Goal: Information Seeking & Learning: Learn about a topic

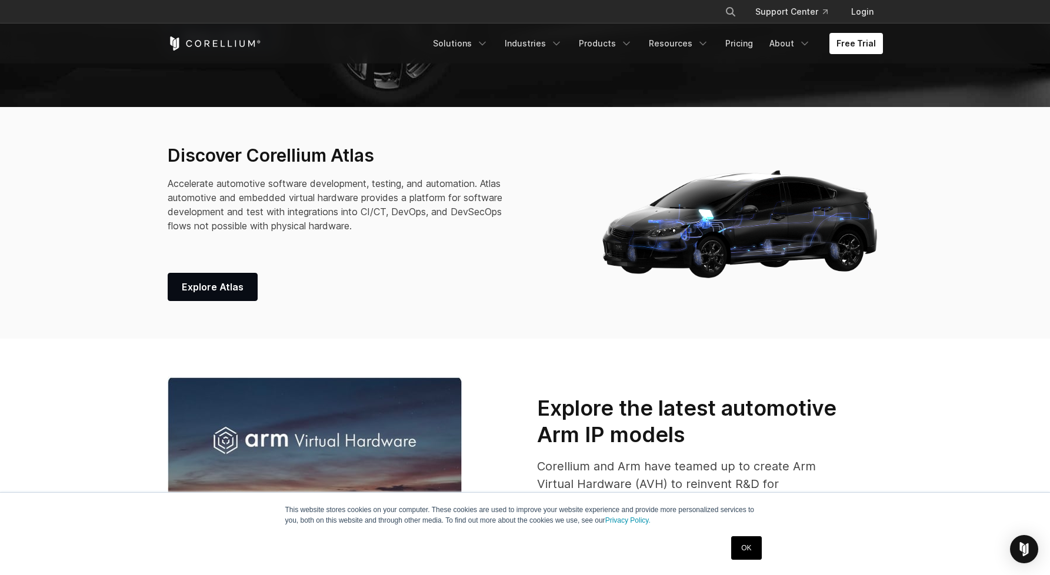
scroll to position [443, 0]
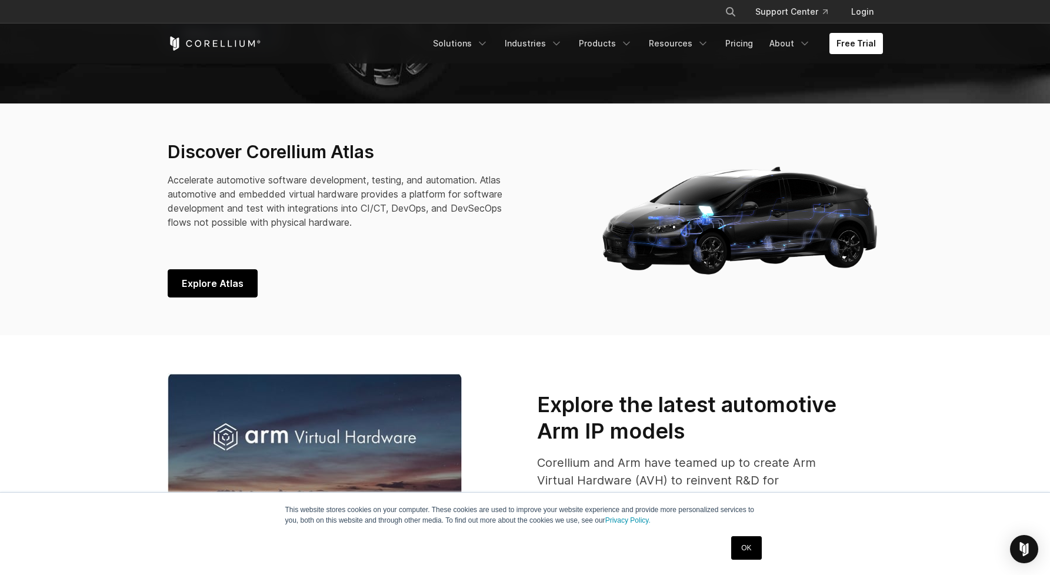
click at [194, 274] on link "Explore Atlas" at bounding box center [213, 283] width 90 height 28
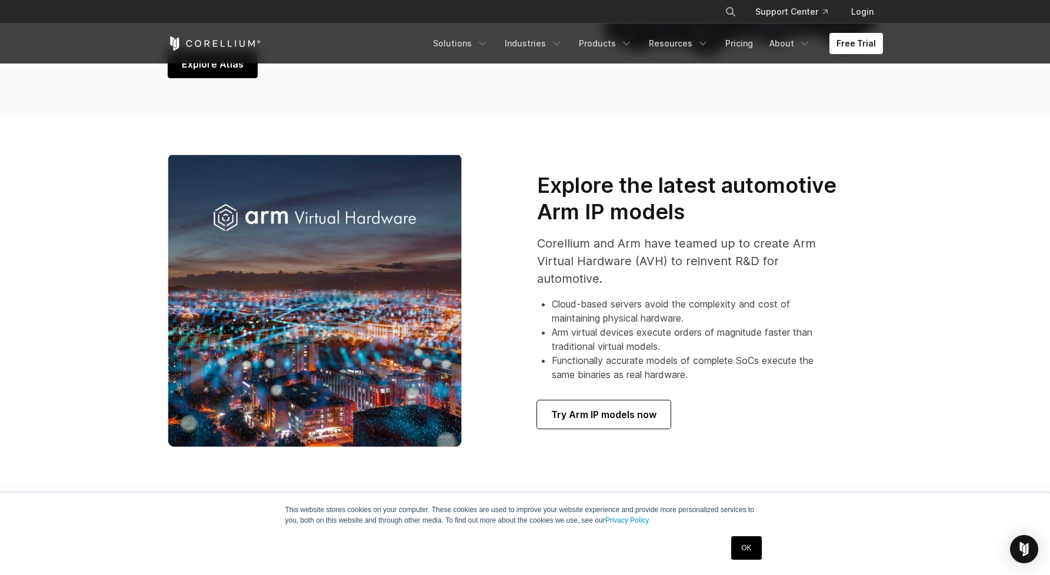
scroll to position [680, 0]
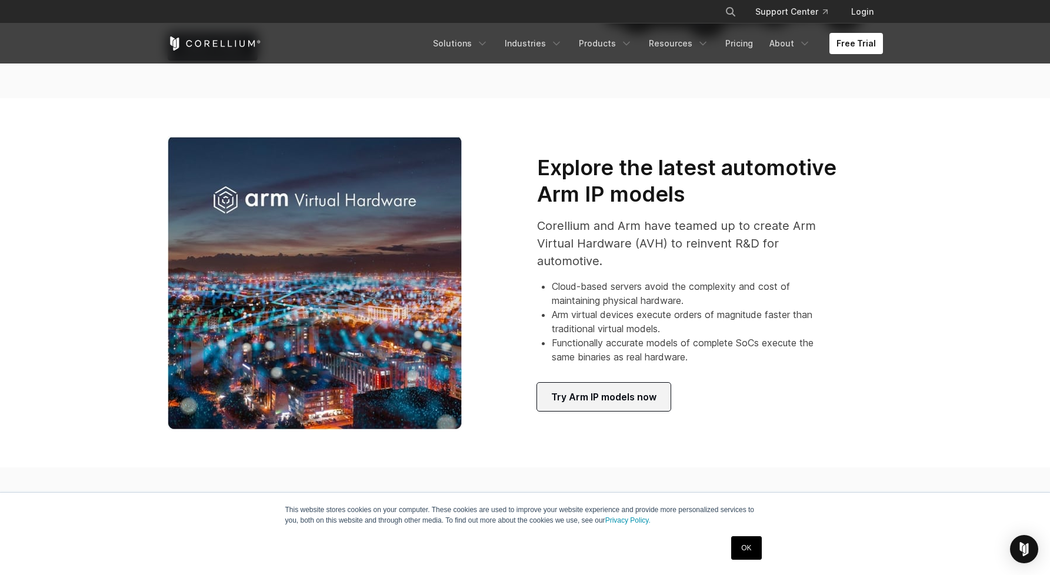
click at [571, 398] on span "Try Arm IP models now" at bounding box center [603, 397] width 105 height 14
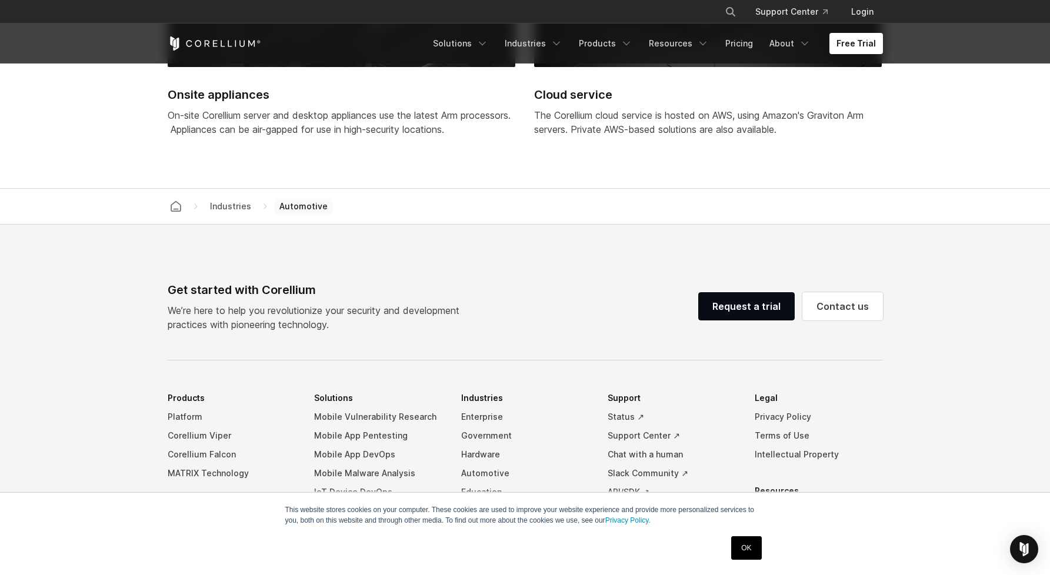
scroll to position [3364, 0]
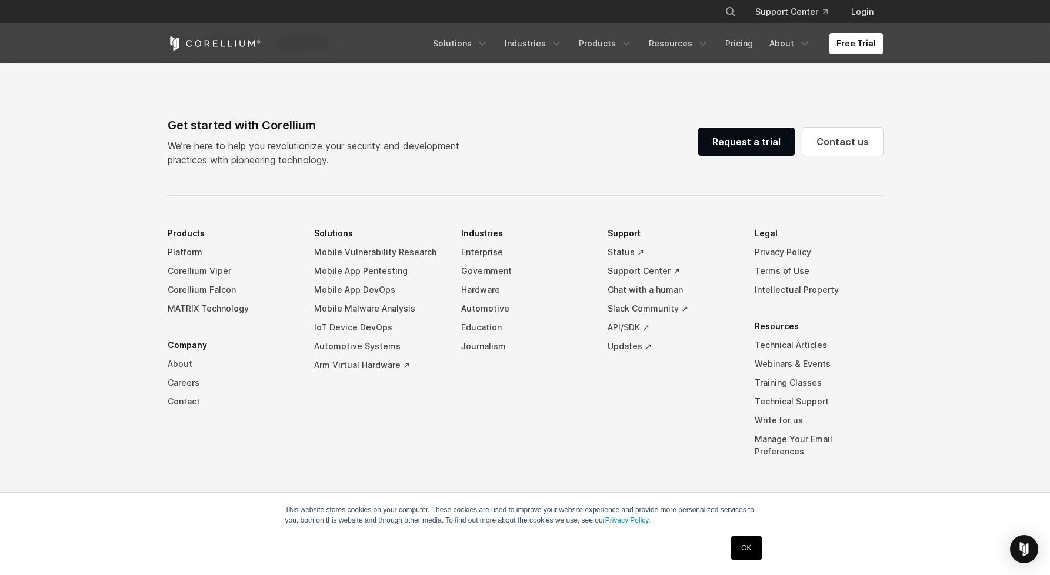
click at [188, 356] on link "About" at bounding box center [232, 364] width 128 height 19
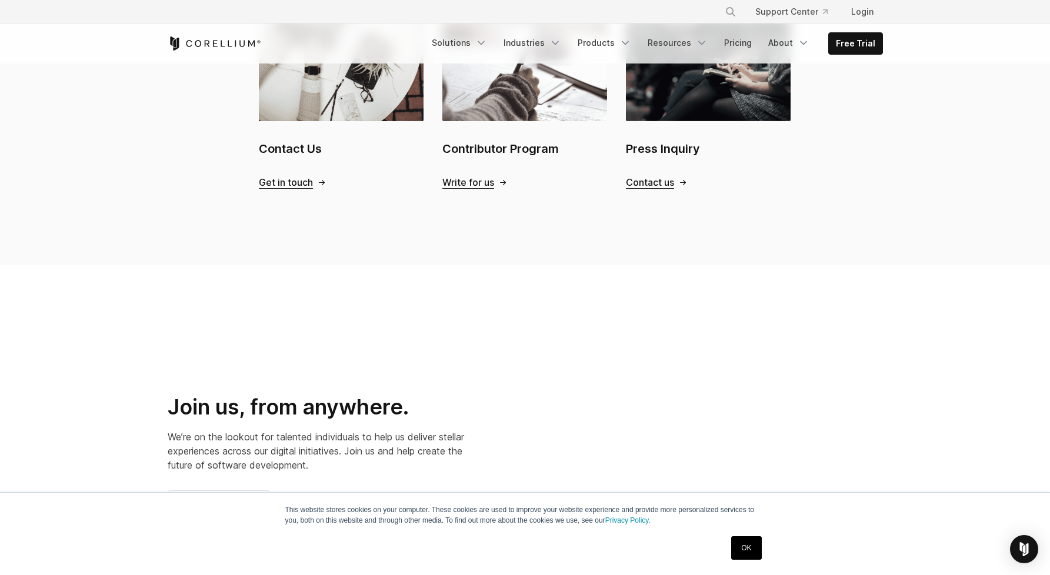
scroll to position [1952, 0]
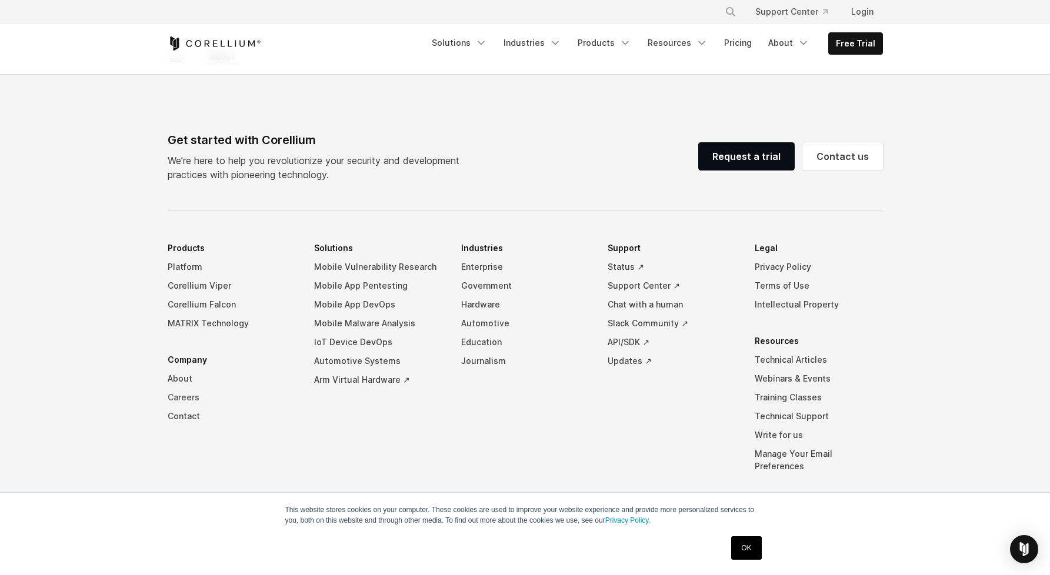
click at [176, 388] on link "Careers" at bounding box center [232, 397] width 128 height 19
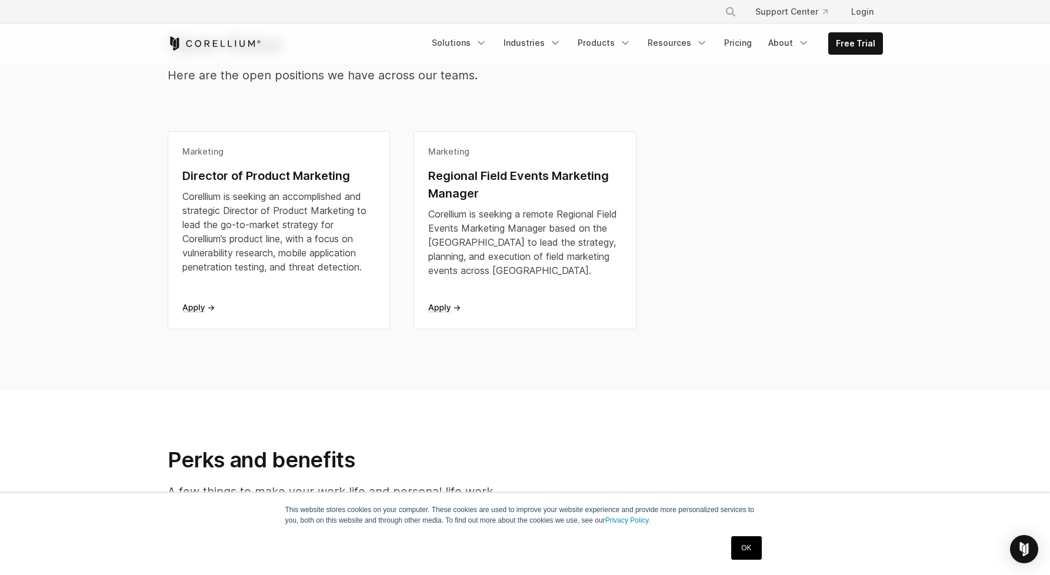
scroll to position [272, 0]
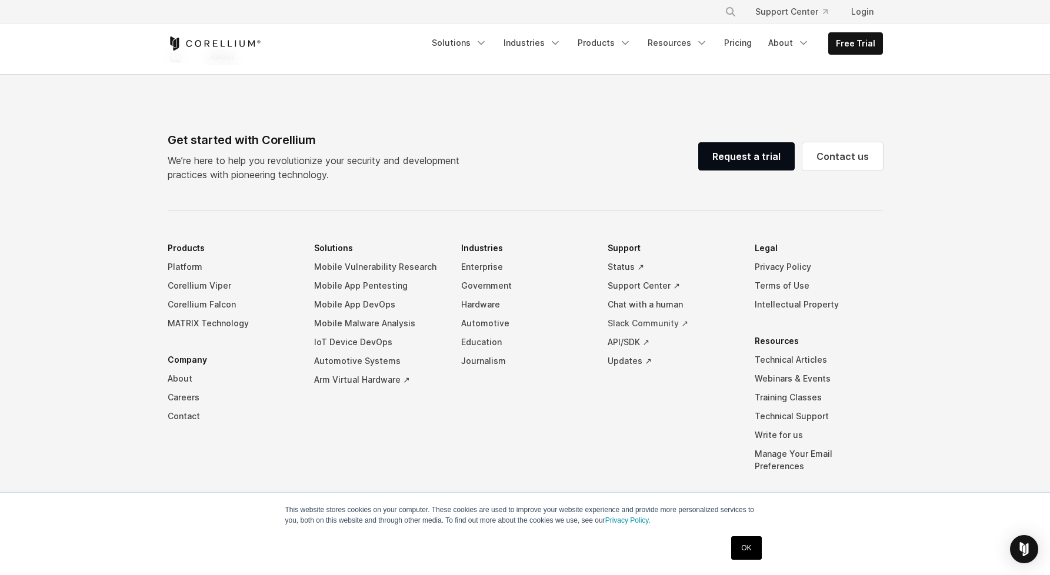
click at [651, 314] on link "Slack Community ↗" at bounding box center [672, 323] width 128 height 19
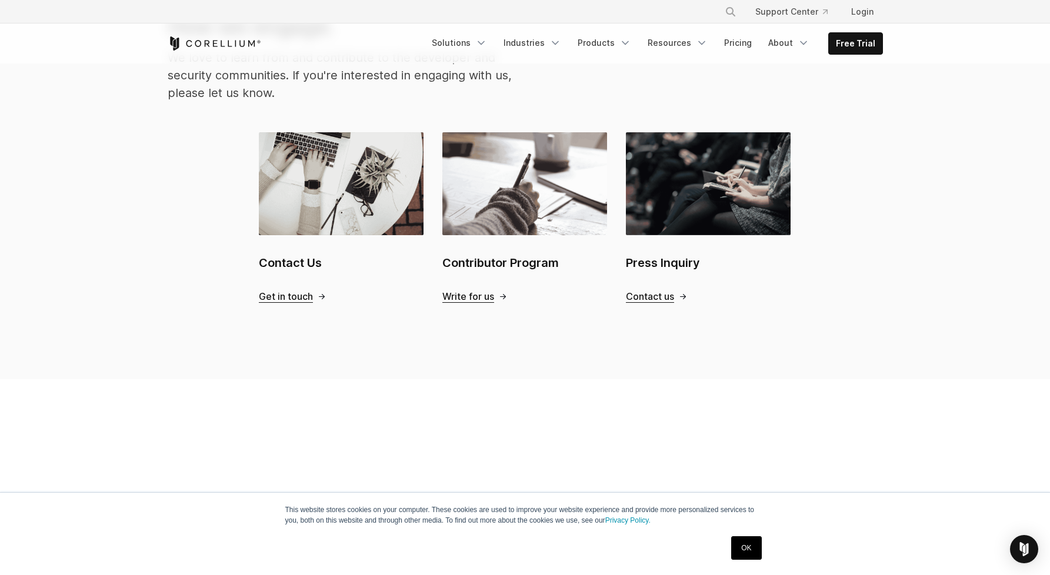
scroll to position [1207, 0]
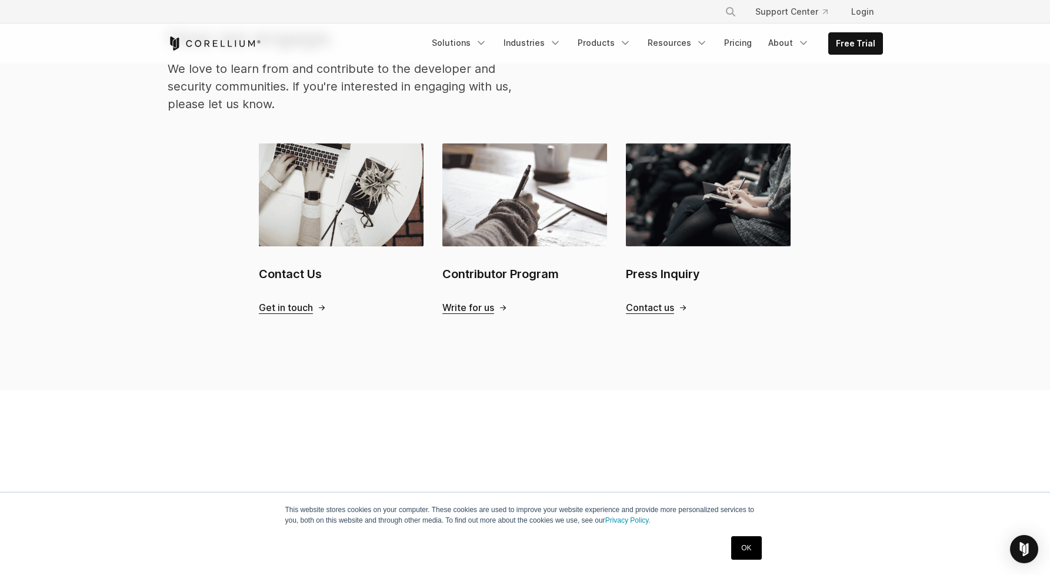
click at [467, 302] on span "Write for us" at bounding box center [468, 308] width 52 height 12
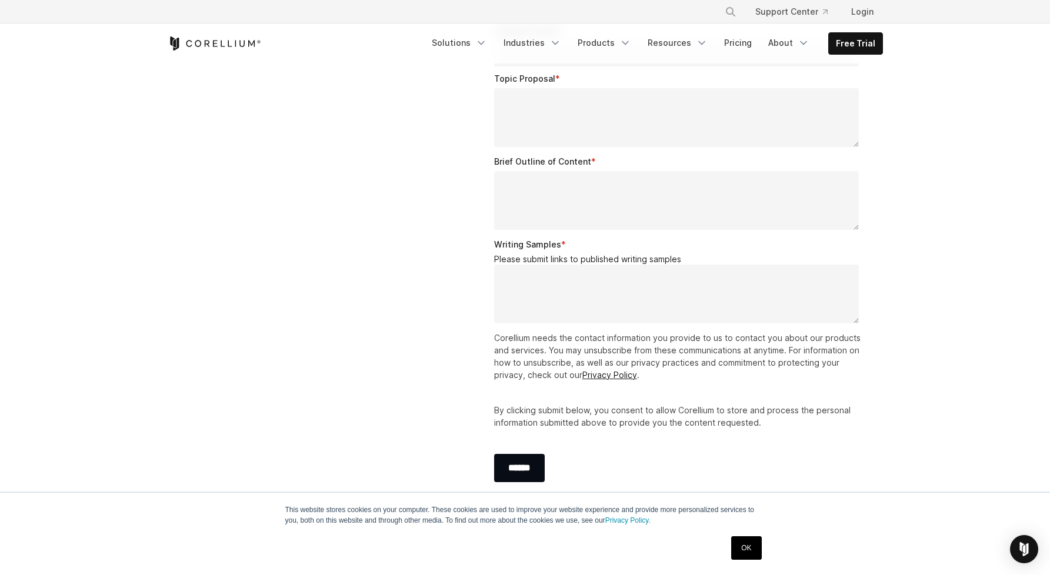
scroll to position [2394, 0]
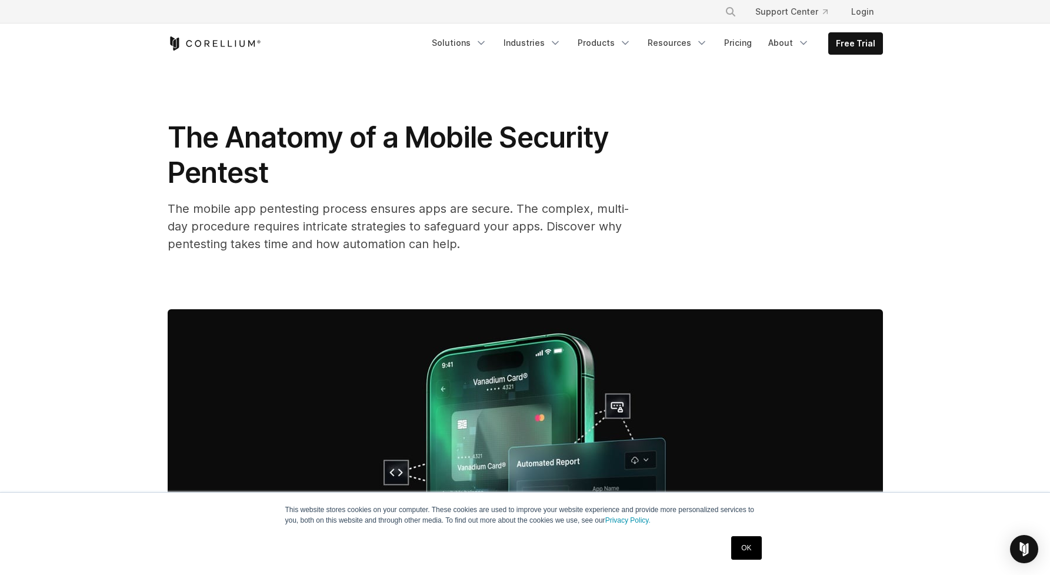
click at [399, 157] on h1 "The Anatomy of a Mobile Security Pentest" at bounding box center [403, 155] width 471 height 71
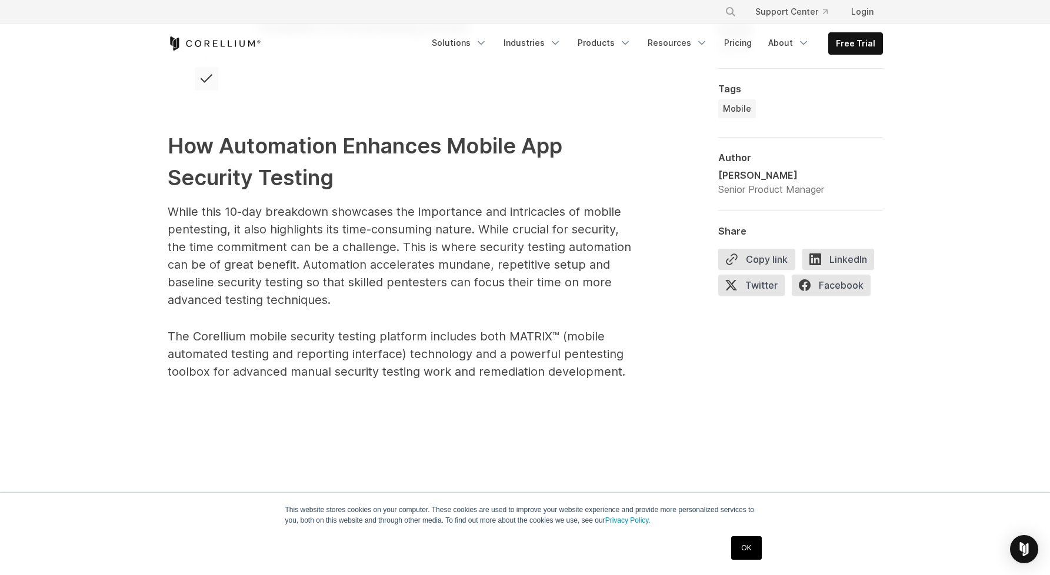
scroll to position [2245, 0]
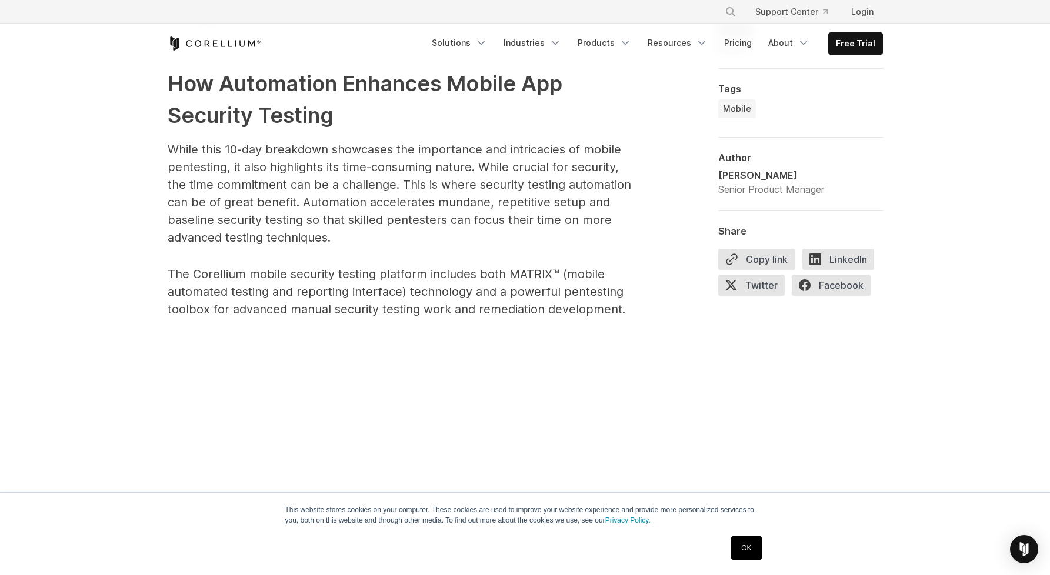
click at [399, 157] on p "While this 10-day breakdown showcases the importance and intricacies of mobile …" at bounding box center [403, 194] width 471 height 106
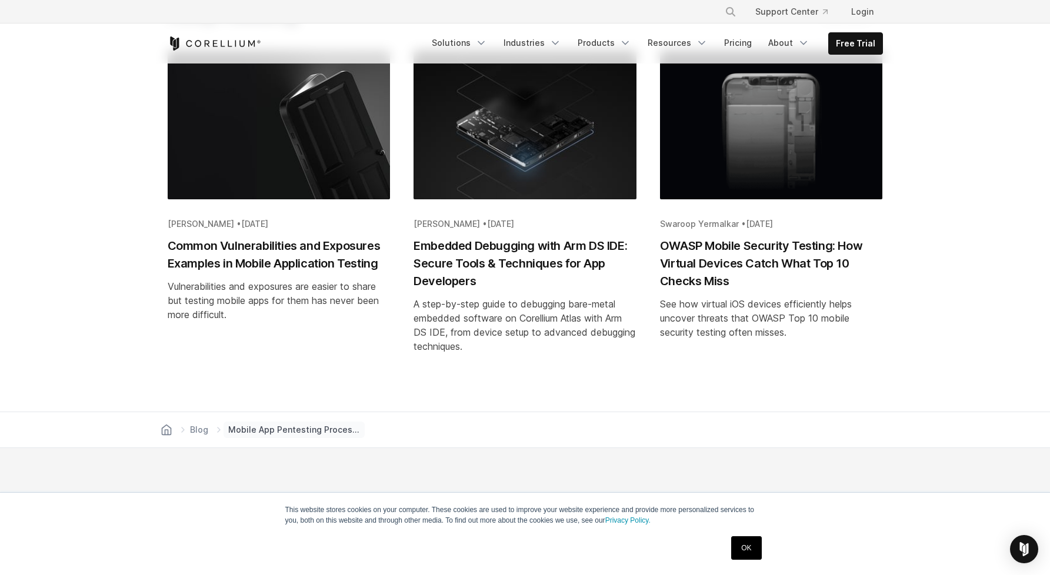
scroll to position [3551, 0]
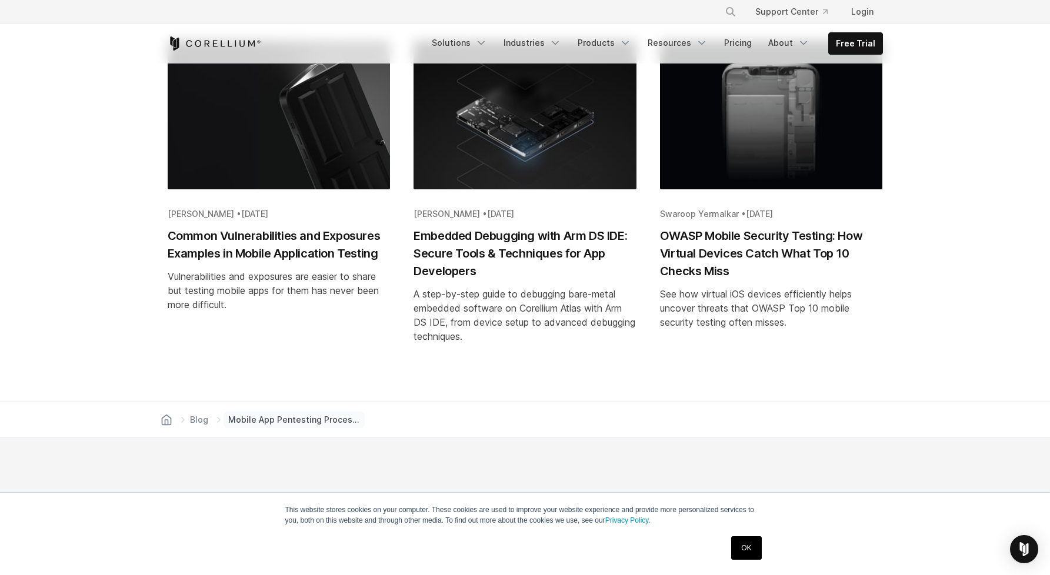
click at [439, 265] on h2 "Embedded Debugging with Arm DS IDE: Secure Tools & Techniques for App Developers" at bounding box center [525, 253] width 223 height 53
click at [704, 236] on h2 "OWASP Mobile Security Testing: How Virtual Devices Catch What Top 10 Checks Miss" at bounding box center [771, 253] width 223 height 53
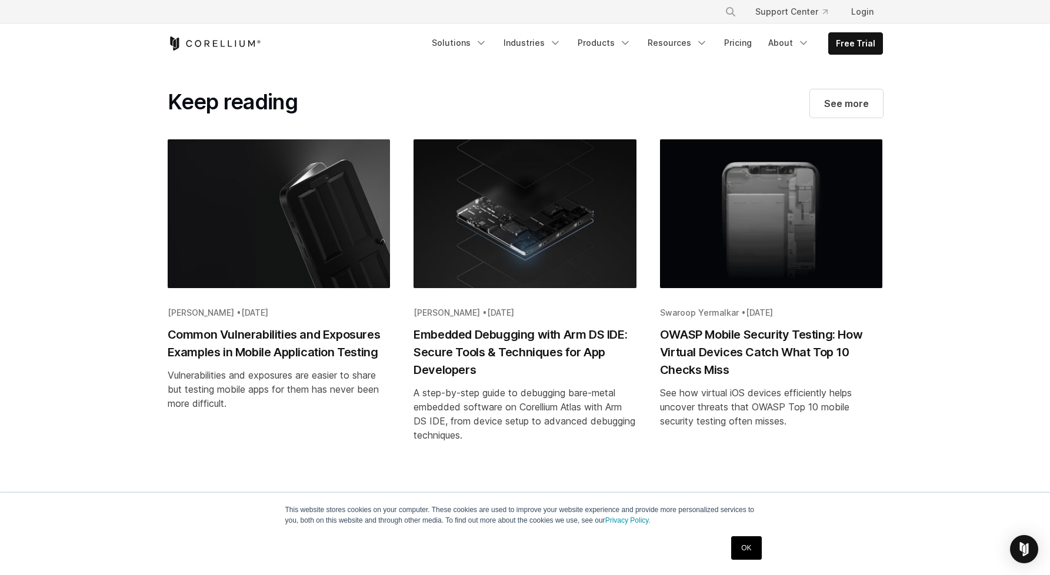
scroll to position [3428, 0]
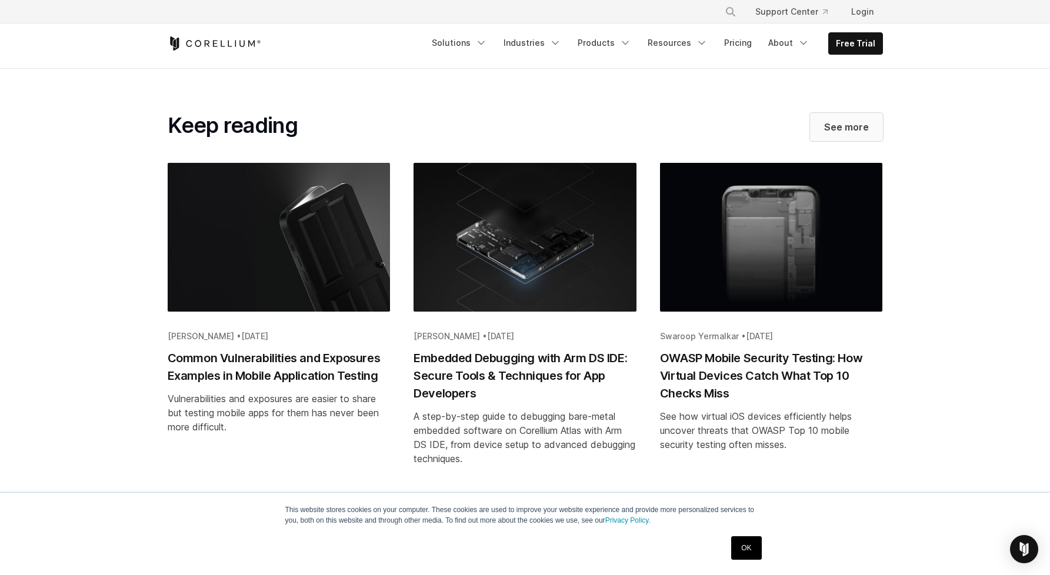
click at [848, 130] on span "See more" at bounding box center [846, 127] width 45 height 14
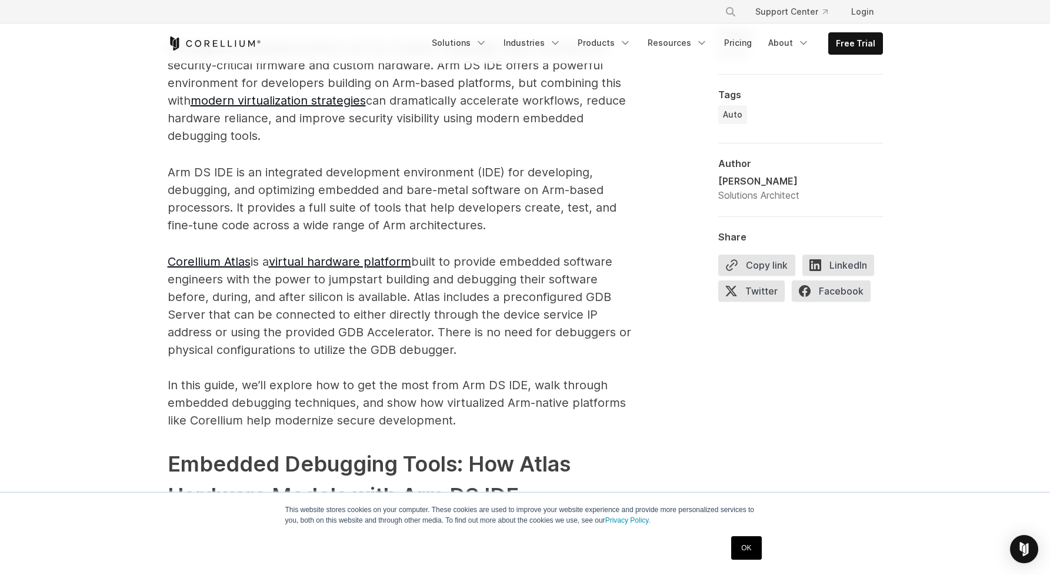
scroll to position [956, 0]
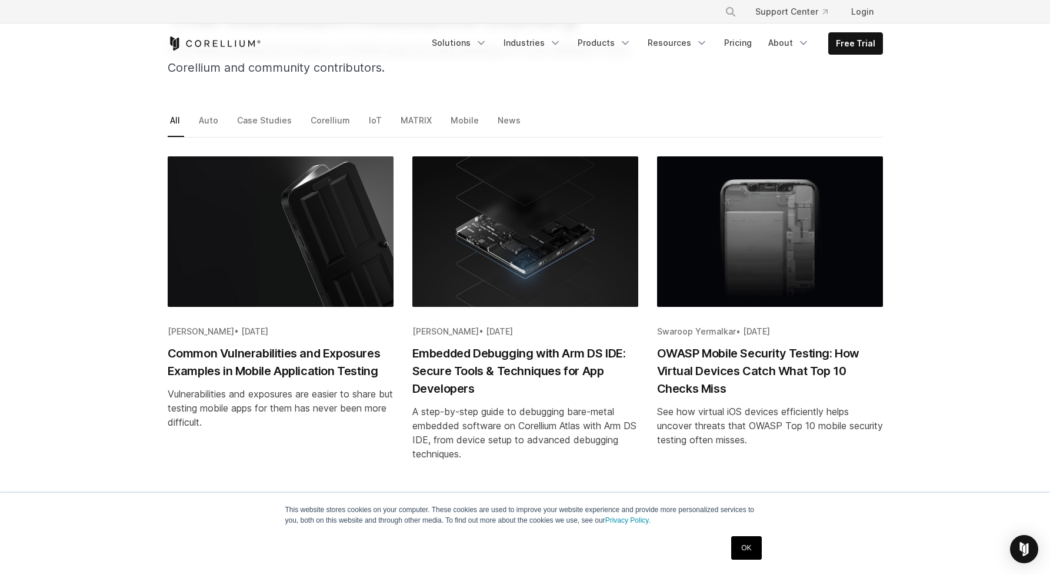
scroll to position [58, 0]
